Goal: Entertainment & Leisure: Consume media (video, audio)

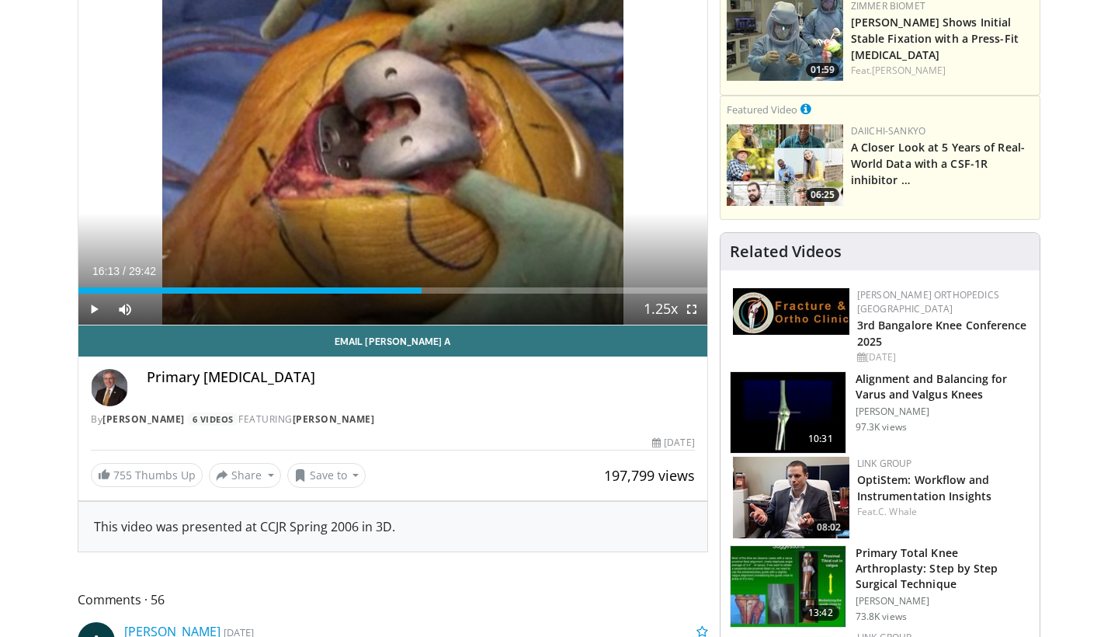
click at [95, 309] on span "Video Player" at bounding box center [93, 308] width 31 height 31
click at [688, 307] on span "Video Player" at bounding box center [691, 308] width 31 height 31
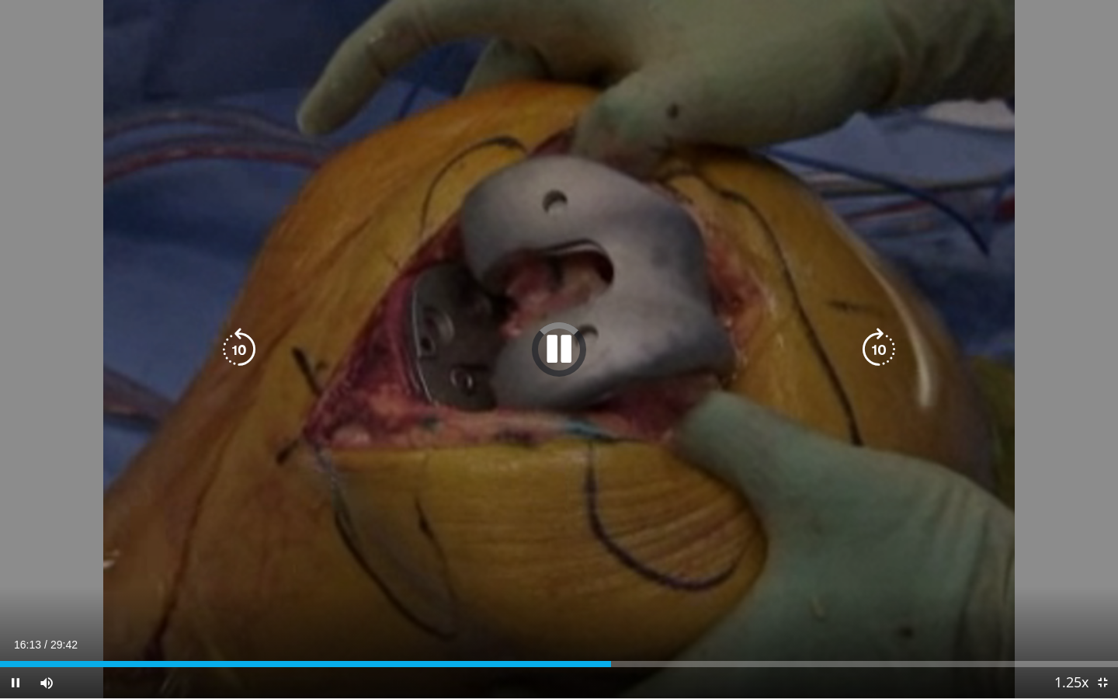
click at [557, 361] on icon "Video Player" at bounding box center [558, 349] width 43 height 43
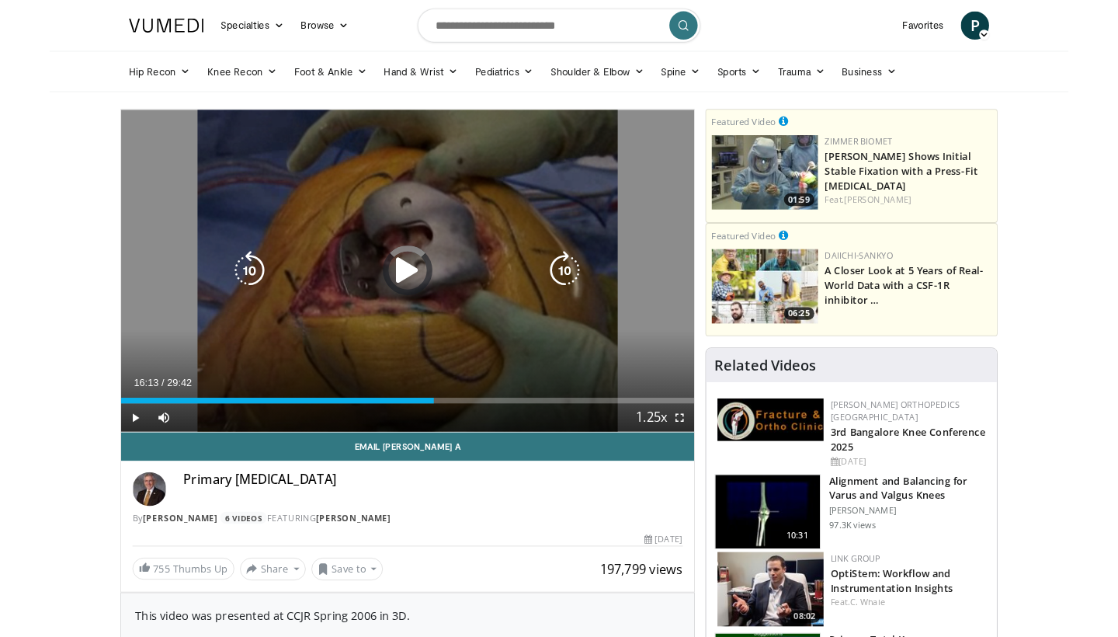
scroll to position [149, 0]
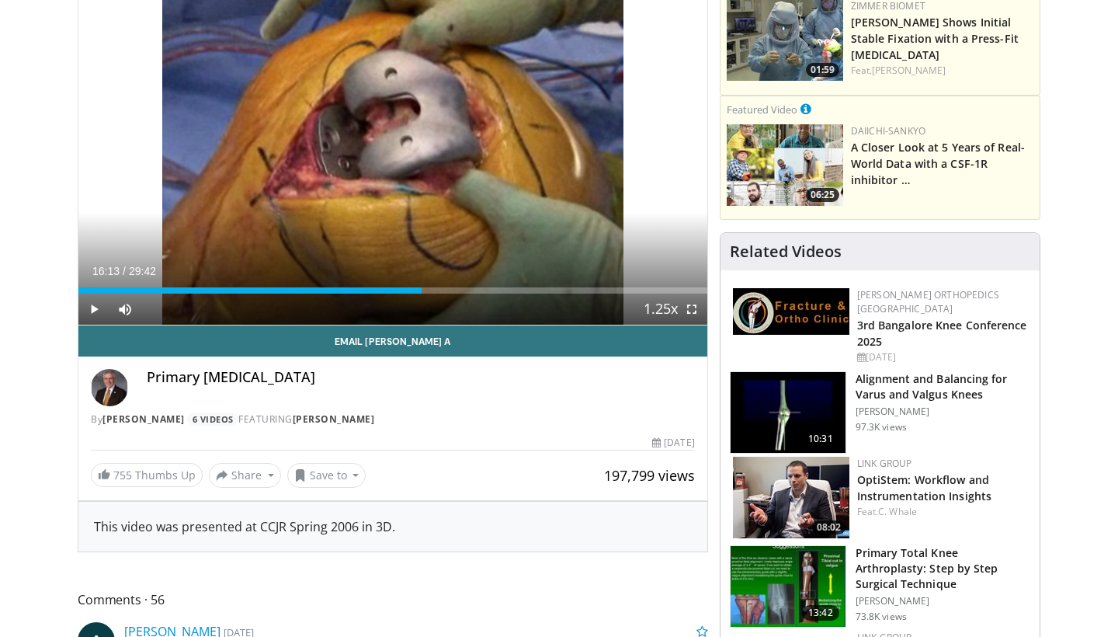
click at [86, 309] on span "Video Player" at bounding box center [93, 308] width 31 height 31
click at [687, 311] on span "Video Player" at bounding box center [691, 308] width 31 height 31
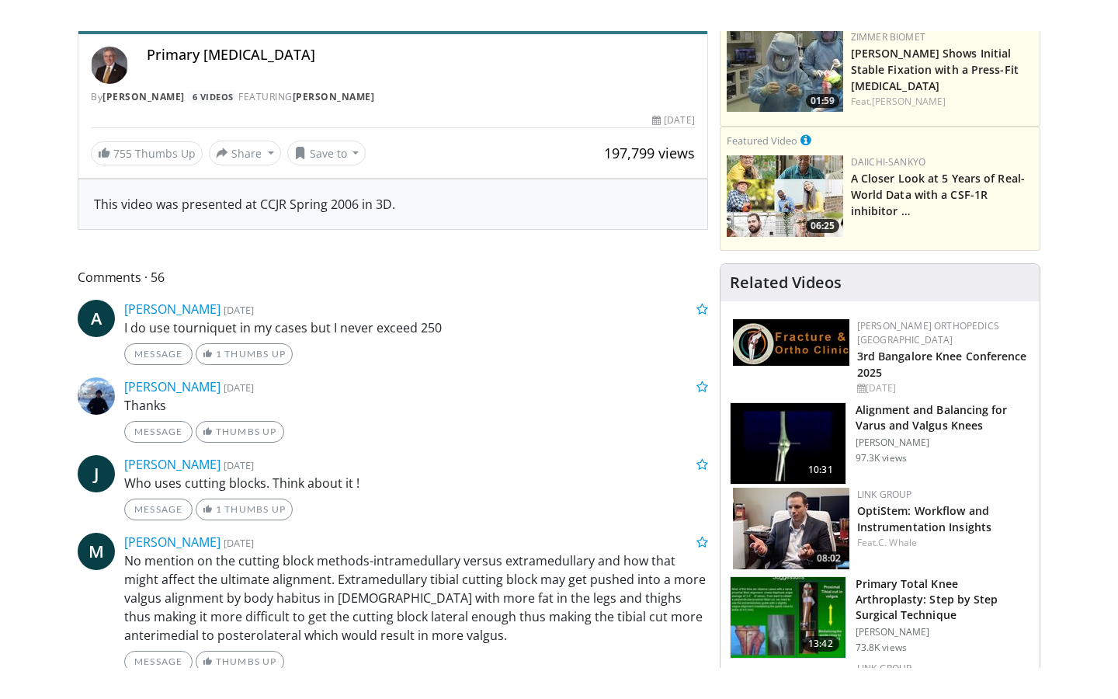
scroll to position [0, 0]
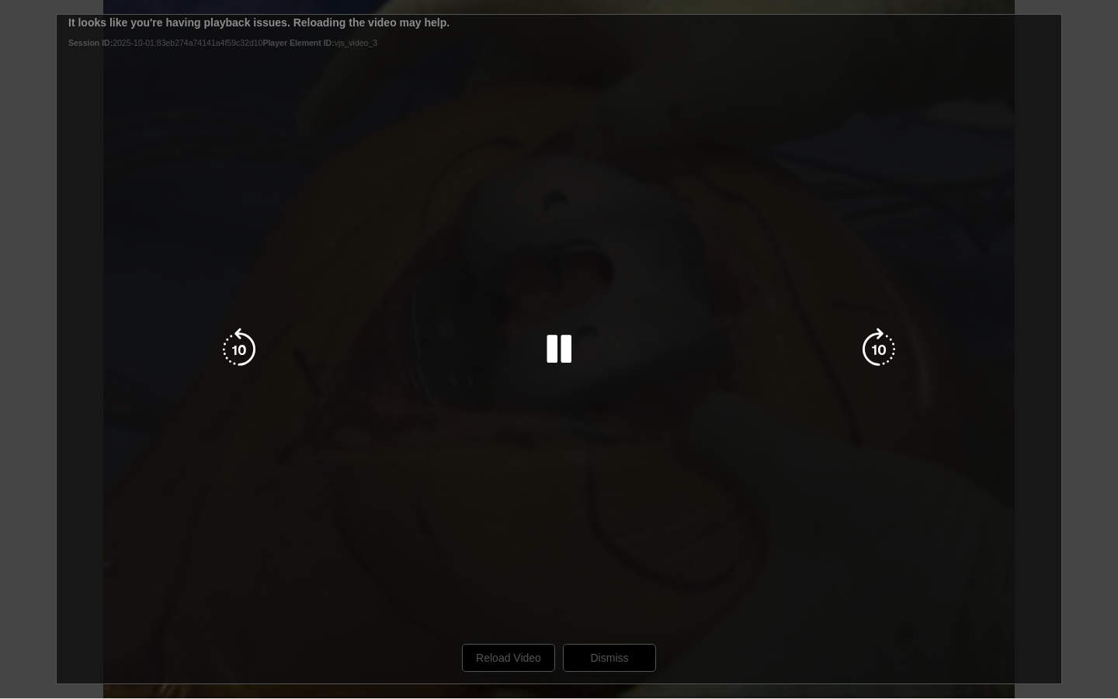
click at [540, 636] on div "10 seconds Tap to unmute" at bounding box center [559, 349] width 1118 height 698
click at [524, 636] on div "10 seconds Tap to unmute" at bounding box center [559, 349] width 1118 height 698
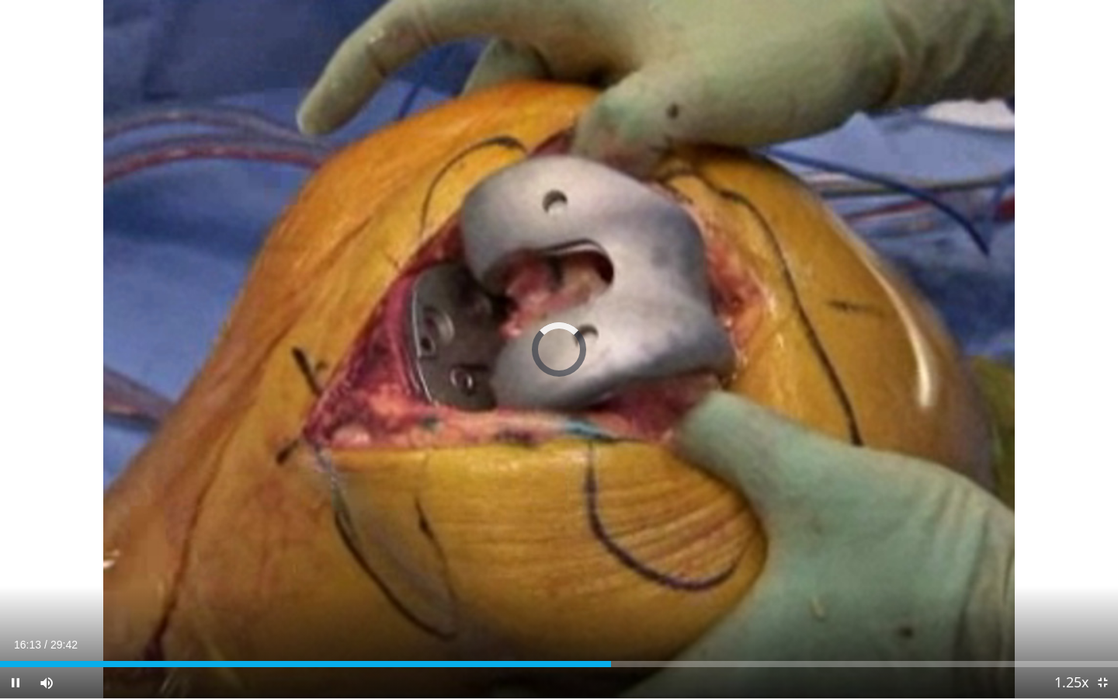
click at [1102, 636] on span "Video Player" at bounding box center [1102, 682] width 31 height 31
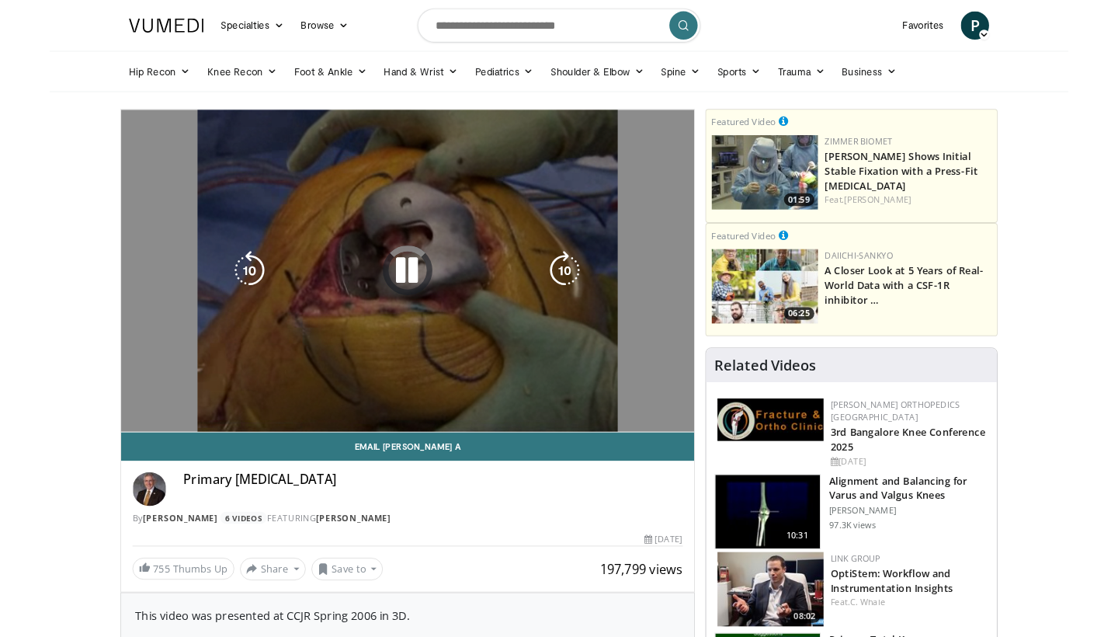
scroll to position [149, 0]
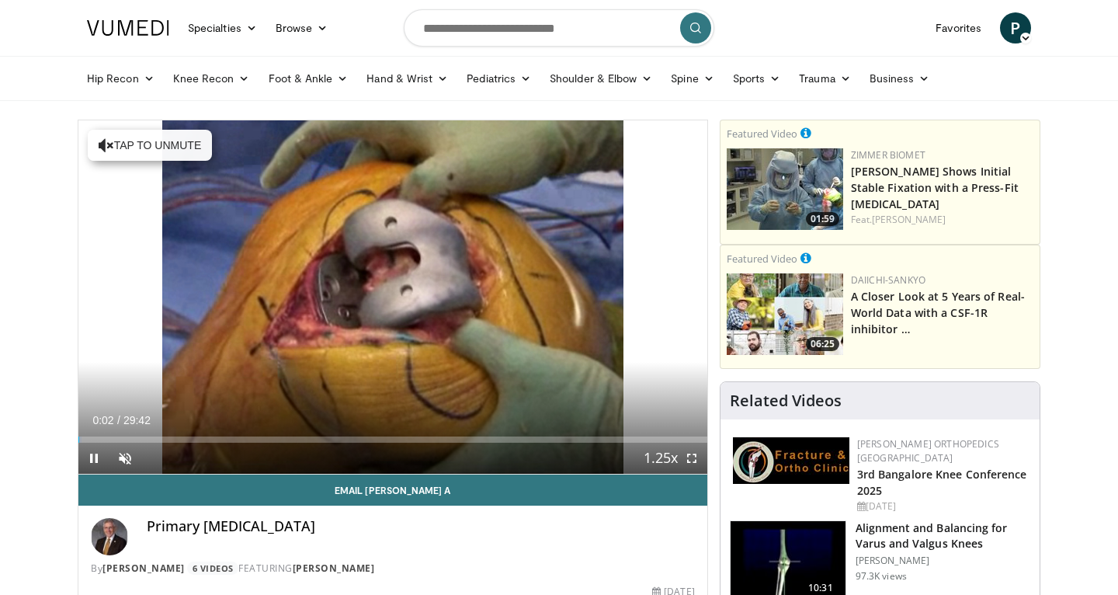
click at [689, 459] on span "Video Player" at bounding box center [691, 458] width 31 height 31
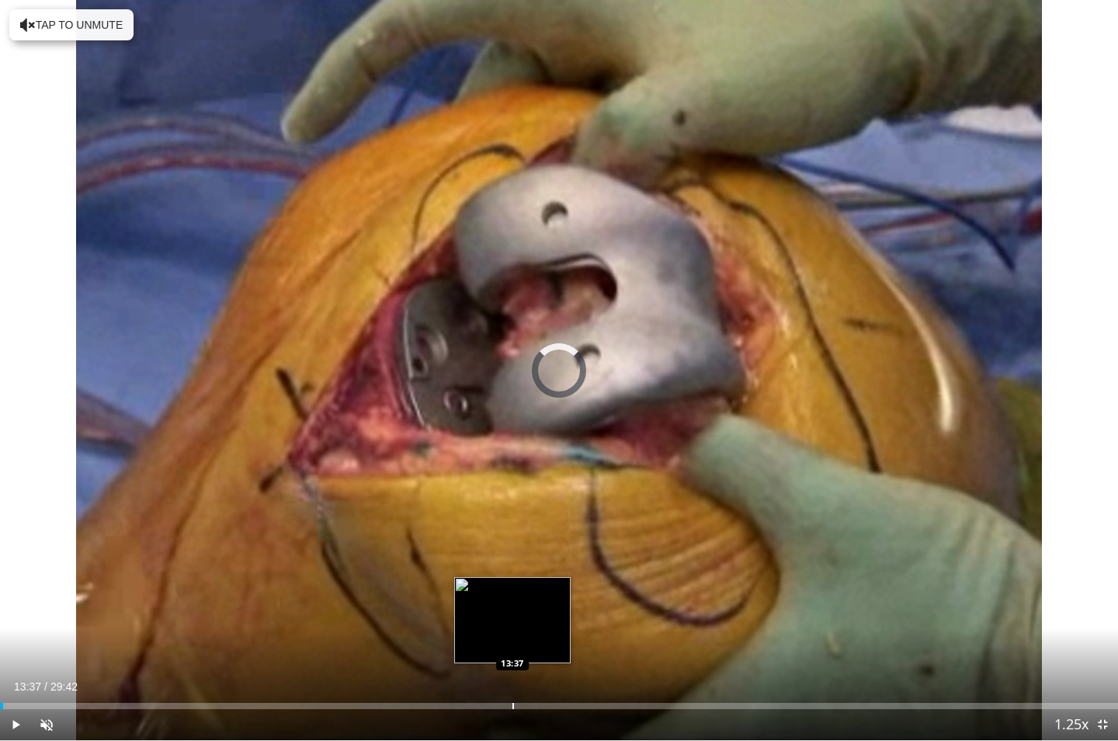
click at [512, 594] on div "Progress Bar" at bounding box center [513, 706] width 2 height 6
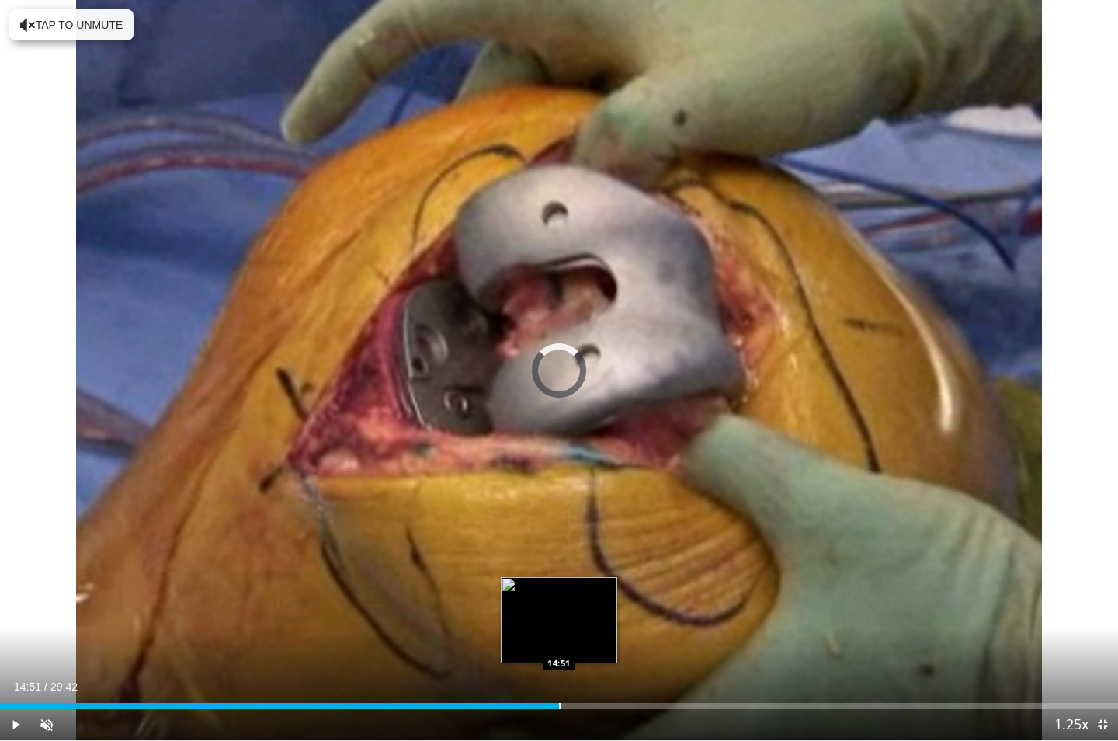
click at [559, 594] on div "Progress Bar" at bounding box center [560, 706] width 2 height 6
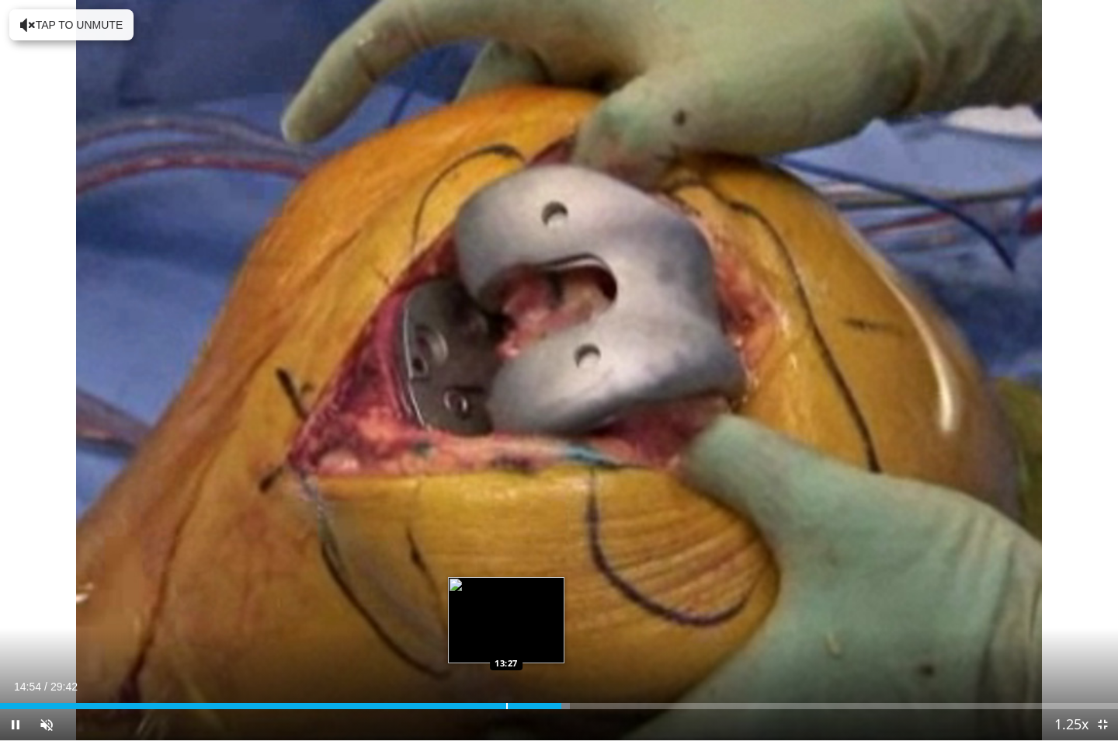
click at [506, 594] on div "Progress Bar" at bounding box center [507, 706] width 2 height 6
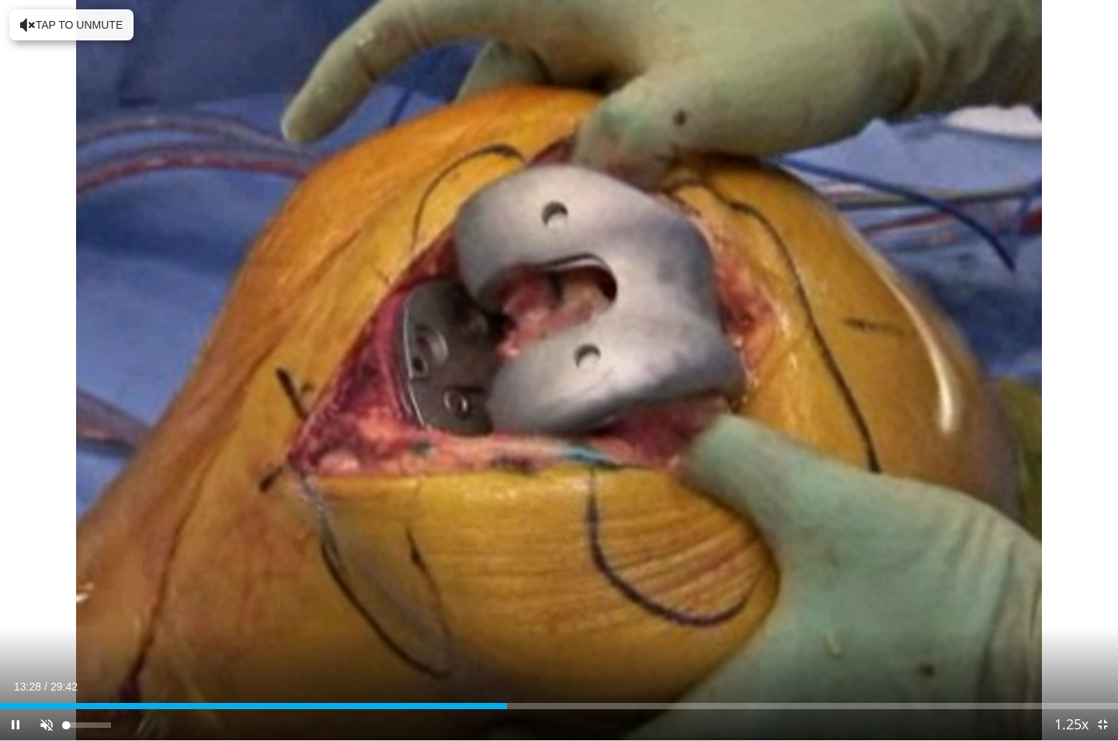
click at [38, 594] on span "Video Player" at bounding box center [46, 724] width 31 height 31
click at [529, 594] on div "Current Time 13:42 / Duration 29:42 Pause Skip Backward Skip Forward Mute 100% …" at bounding box center [559, 724] width 1118 height 31
click at [522, 594] on div "Current Time 13:44 / Duration 29:42 Pause Skip Backward Skip Forward Mute 100% …" at bounding box center [559, 724] width 1118 height 31
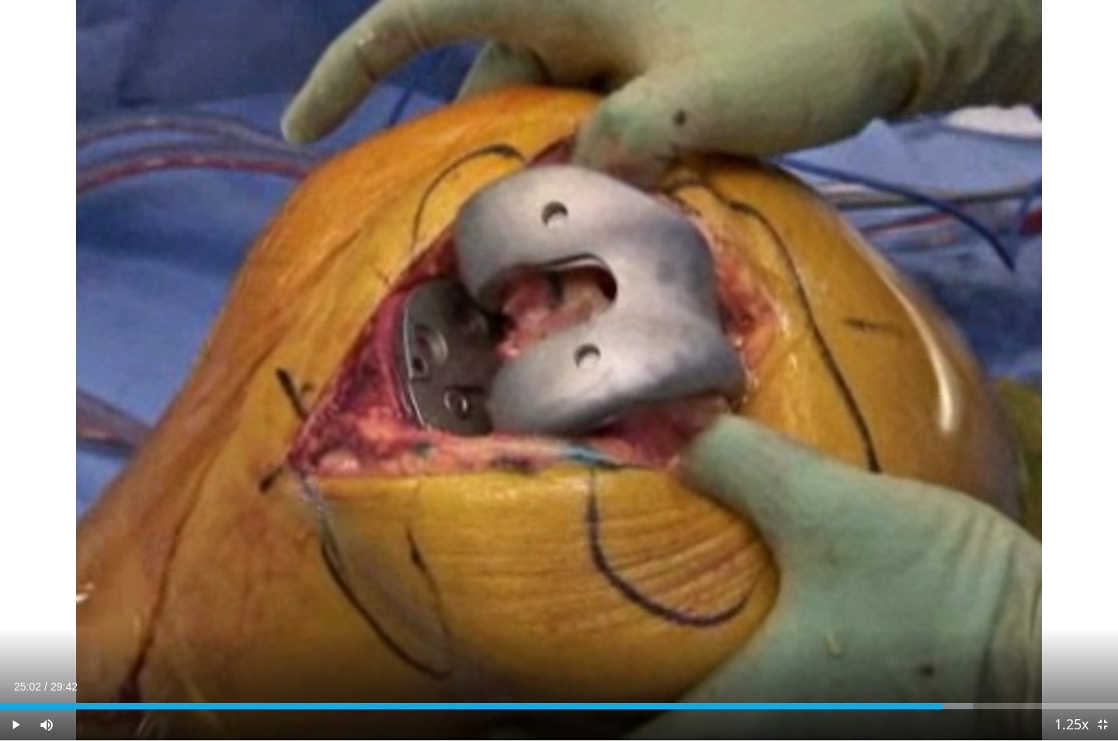
click at [632, 542] on div "10 seconds Tap to unmute" at bounding box center [559, 370] width 1118 height 740
